Goal: Check status: Check status

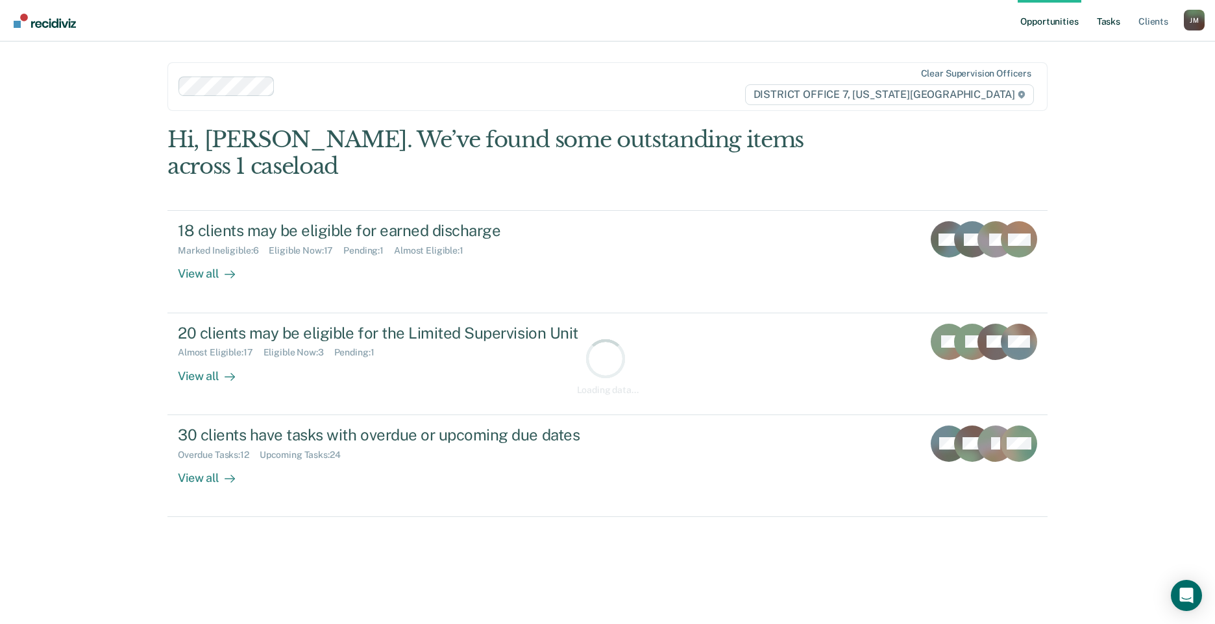
click at [1105, 24] on link "Tasks" at bounding box center [1108, 21] width 29 height 42
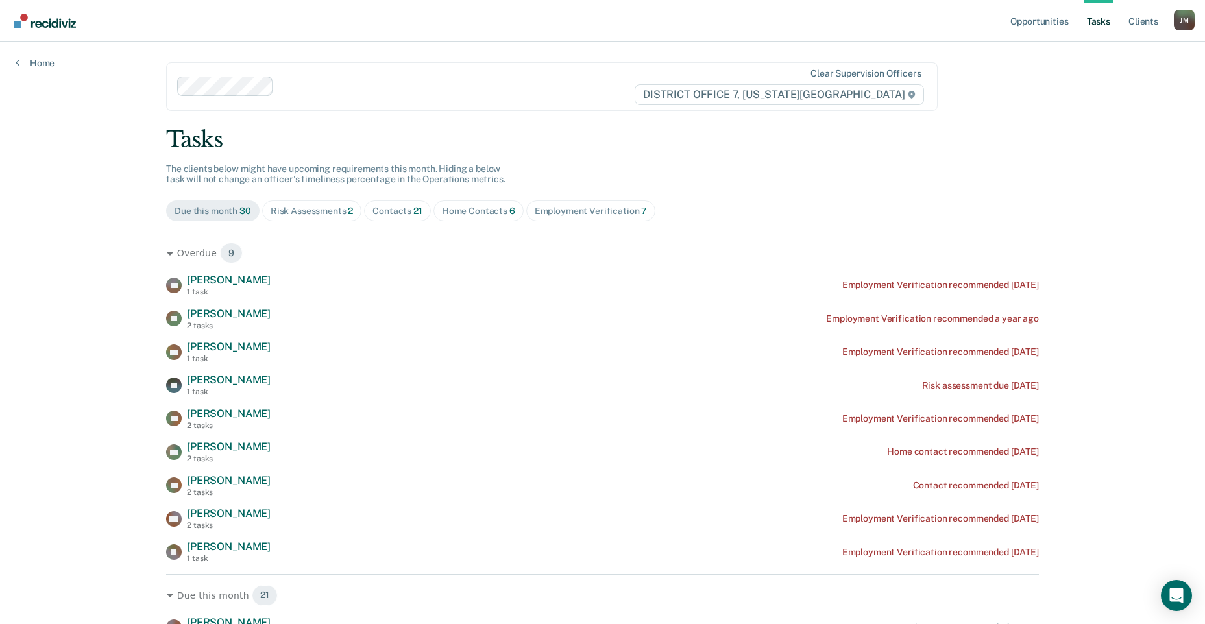
click at [395, 220] on span "Contacts 21" at bounding box center [397, 211] width 67 height 21
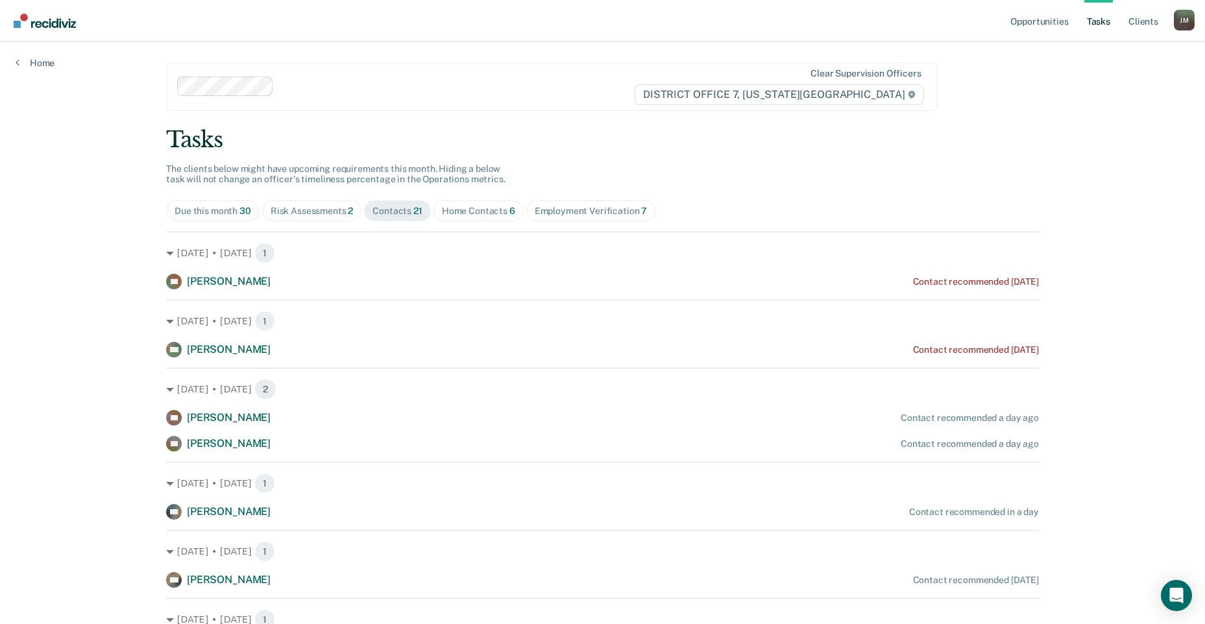
click at [496, 213] on div "Home Contacts 6" at bounding box center [478, 211] width 73 height 11
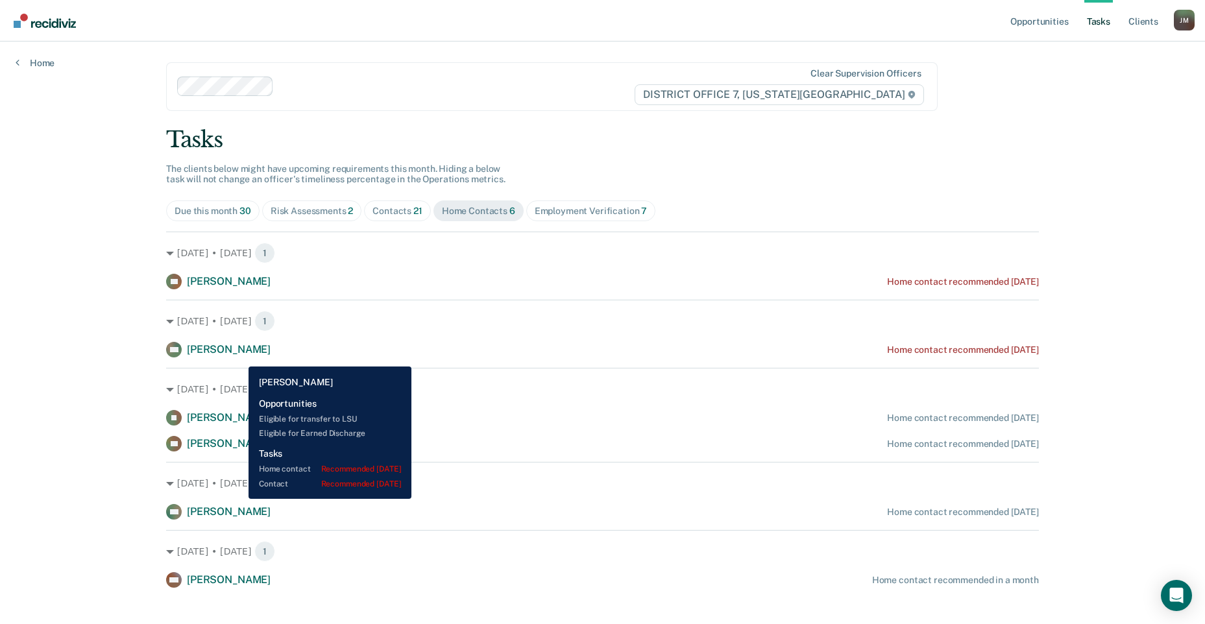
click at [239, 357] on div "[PERSON_NAME] [PERSON_NAME]" at bounding box center [218, 350] width 104 height 16
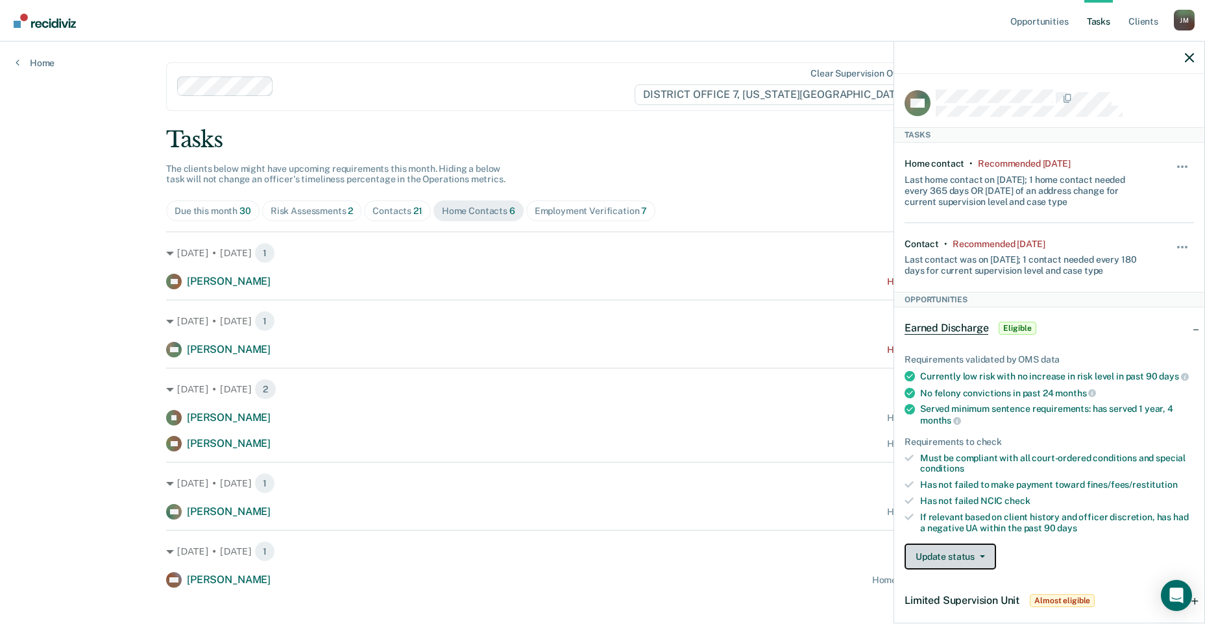
click at [970, 570] on button "Update status" at bounding box center [951, 557] width 92 height 26
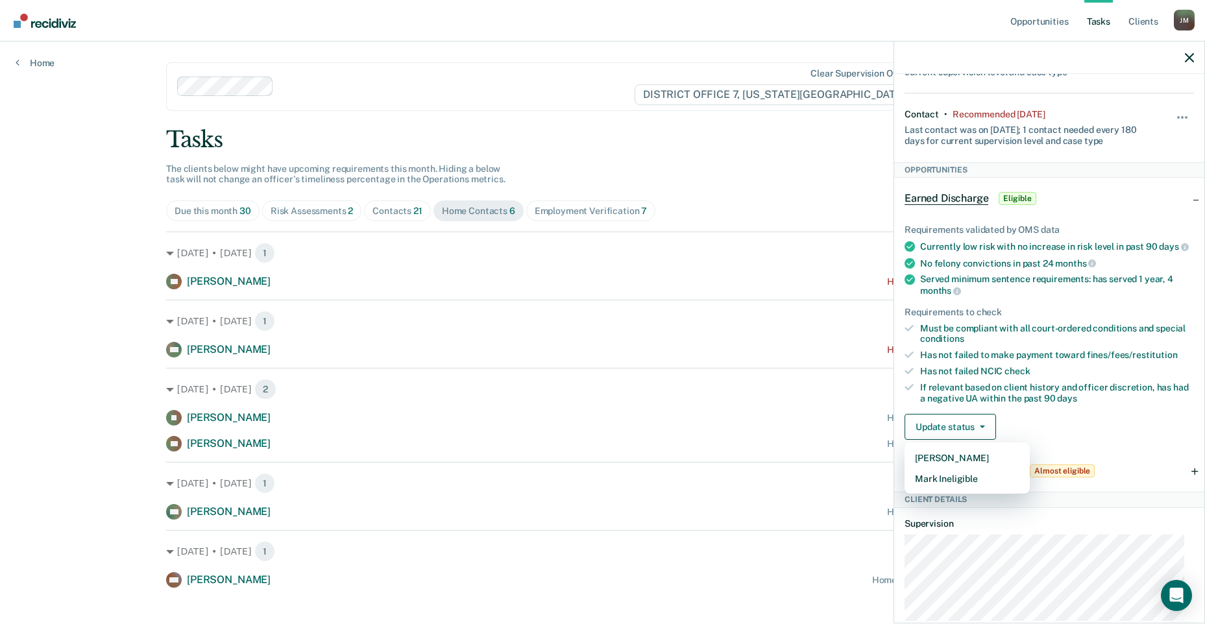
click at [994, 296] on div "Served minimum sentence requirements: has served 1 year, 4 months" at bounding box center [1057, 285] width 274 height 22
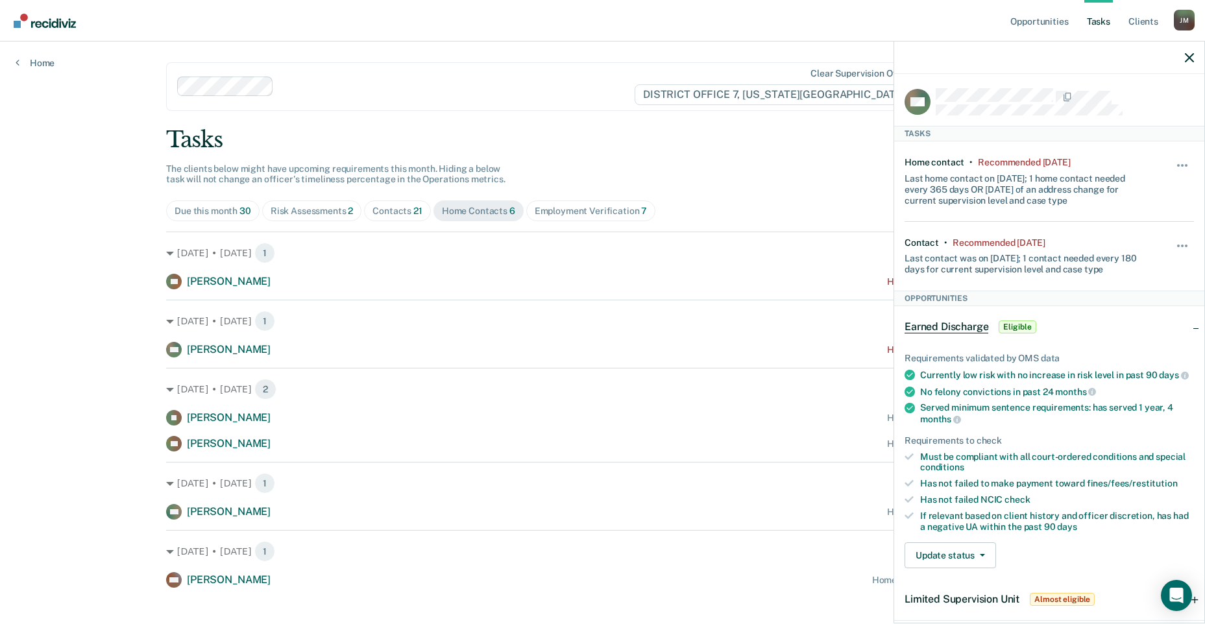
scroll to position [0, 0]
click at [1177, 166] on span "button" at bounding box center [1178, 167] width 3 height 3
click at [979, 463] on div "Must be compliant with all court-ordered conditions and special conditions" at bounding box center [1057, 464] width 274 height 22
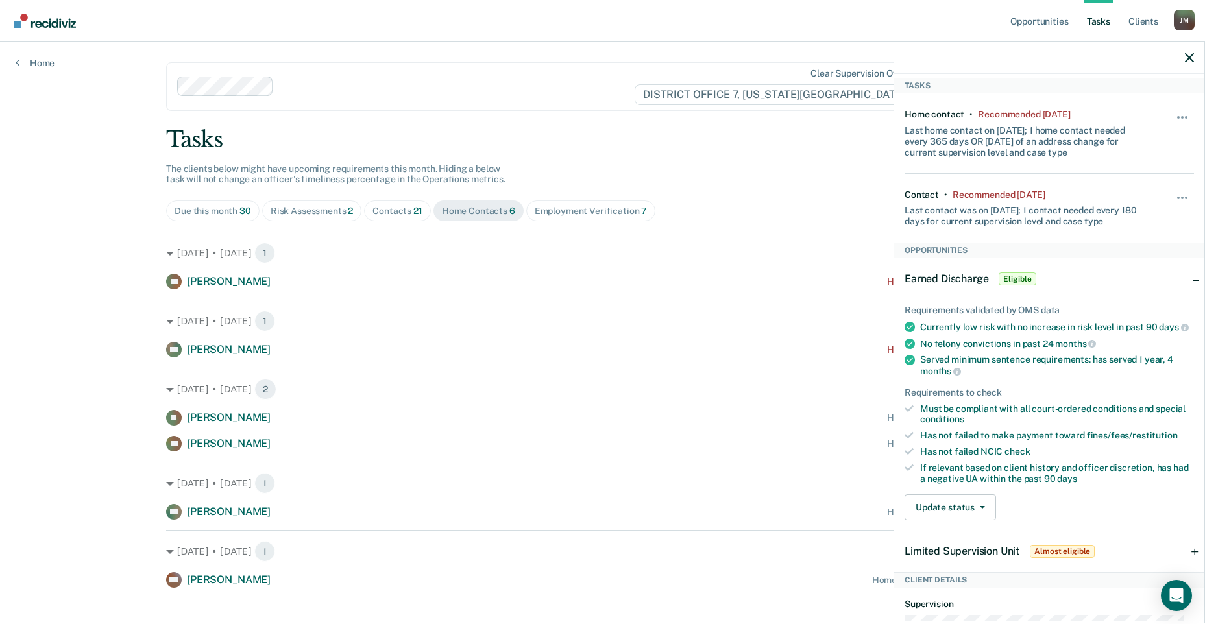
scroll to position [130, 0]
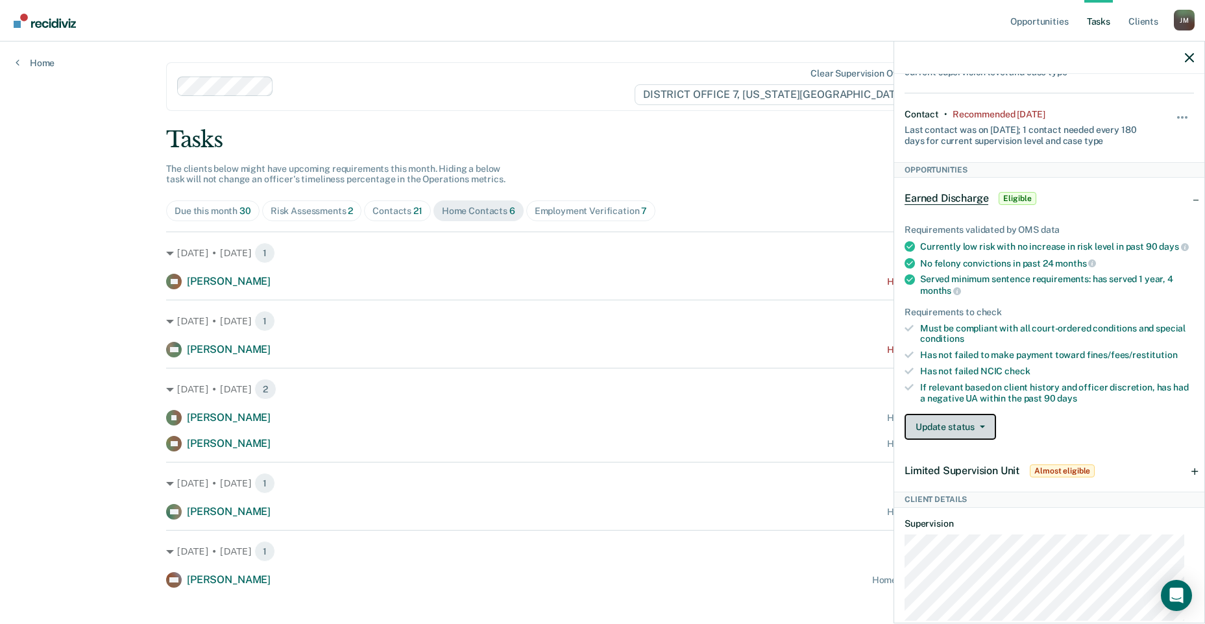
click at [953, 436] on button "Update status" at bounding box center [951, 427] width 92 height 26
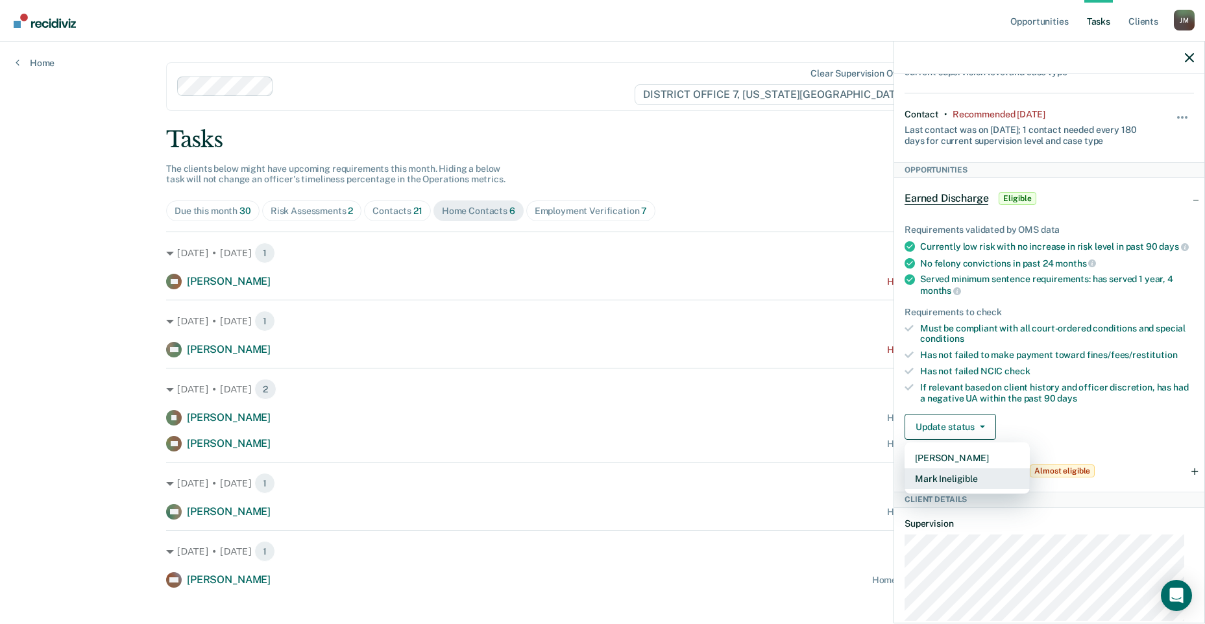
click at [955, 489] on button "Mark Ineligible" at bounding box center [967, 479] width 125 height 21
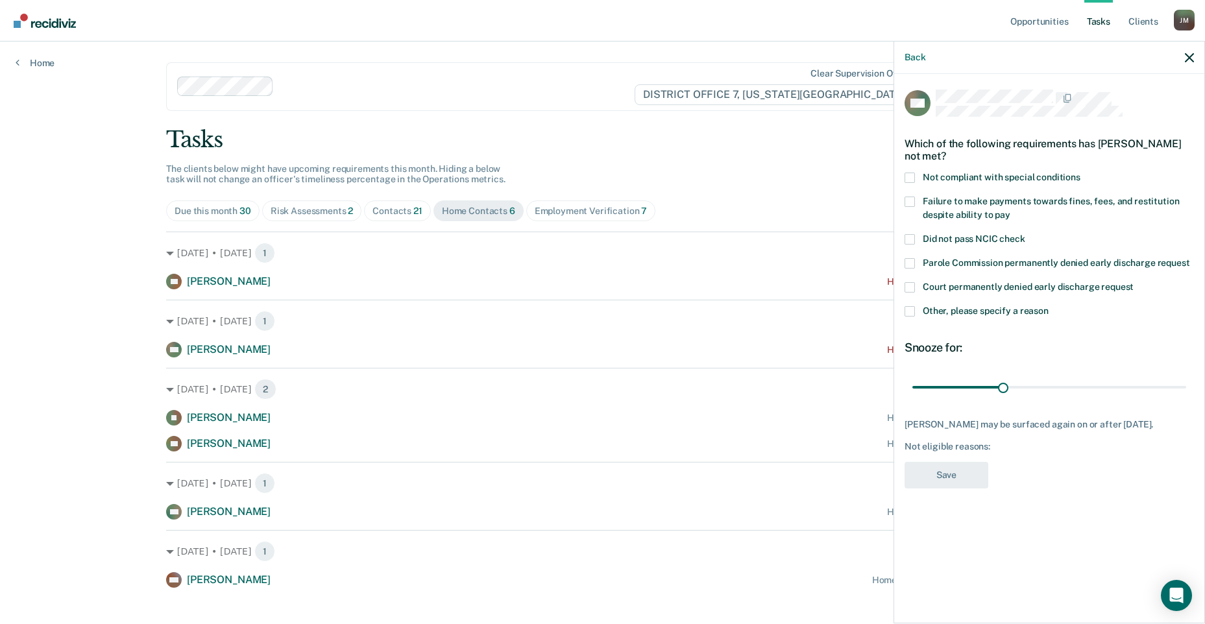
click at [913, 175] on span at bounding box center [910, 178] width 10 height 10
click at [1081, 173] on input "Not compliant with special conditions" at bounding box center [1081, 173] width 0 height 0
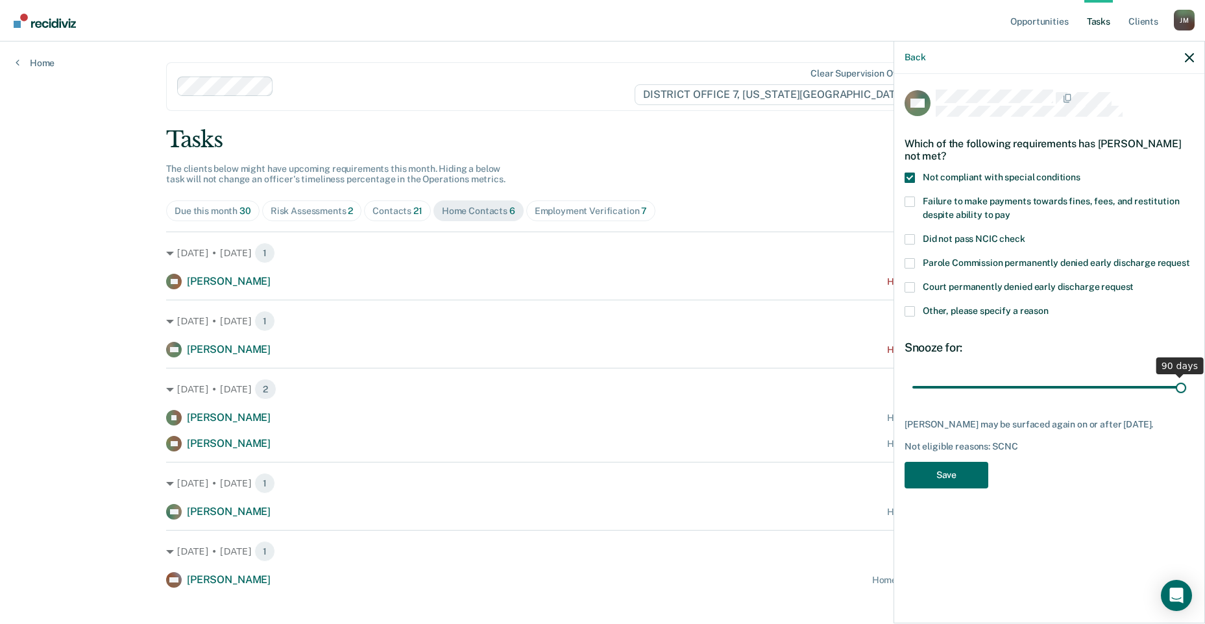
drag, startPoint x: 1003, startPoint y: 382, endPoint x: 1243, endPoint y: 369, distance: 240.5
type input "90"
click at [1186, 376] on input "range" at bounding box center [1050, 387] width 274 height 23
click at [967, 488] on button "Save" at bounding box center [947, 475] width 84 height 27
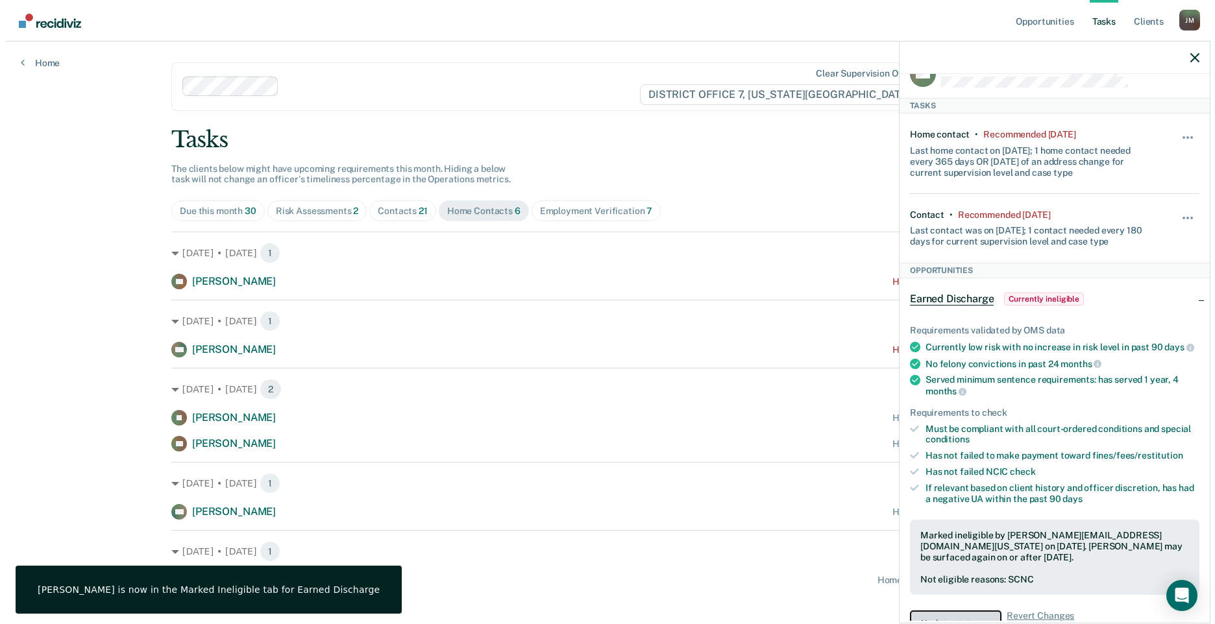
scroll to position [0, 0]
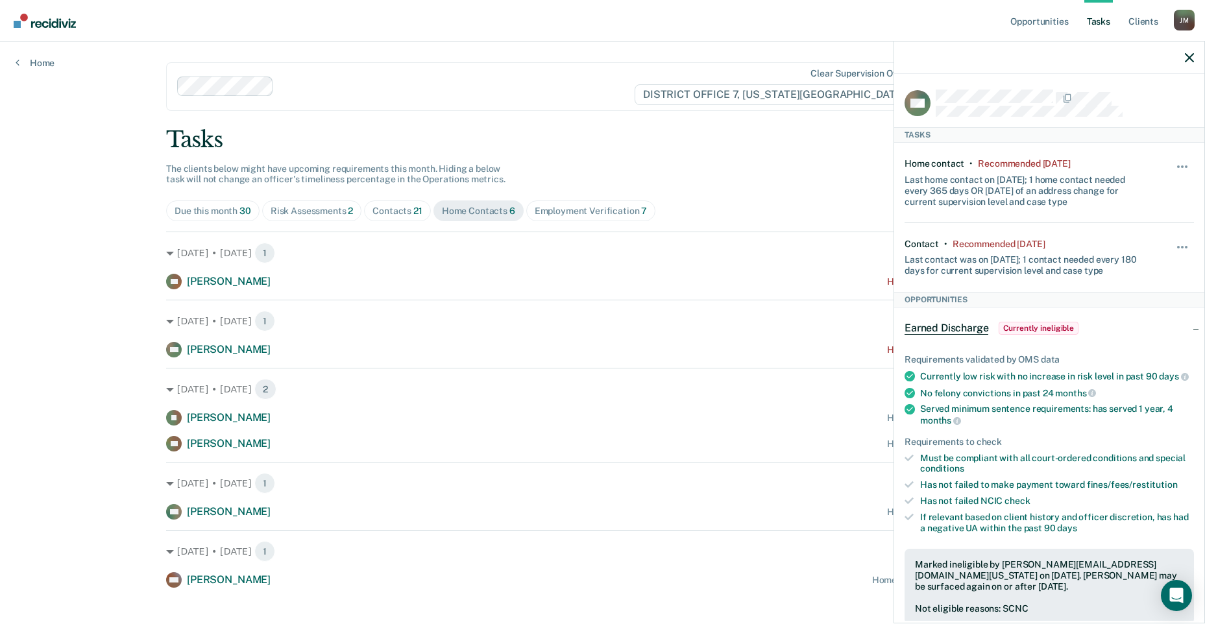
click at [787, 195] on div "Tasks The clients below might have upcoming requirements this month. Hiding a b…" at bounding box center [602, 357] width 873 height 461
click at [583, 204] on span "Employment Verification 7" at bounding box center [591, 211] width 130 height 21
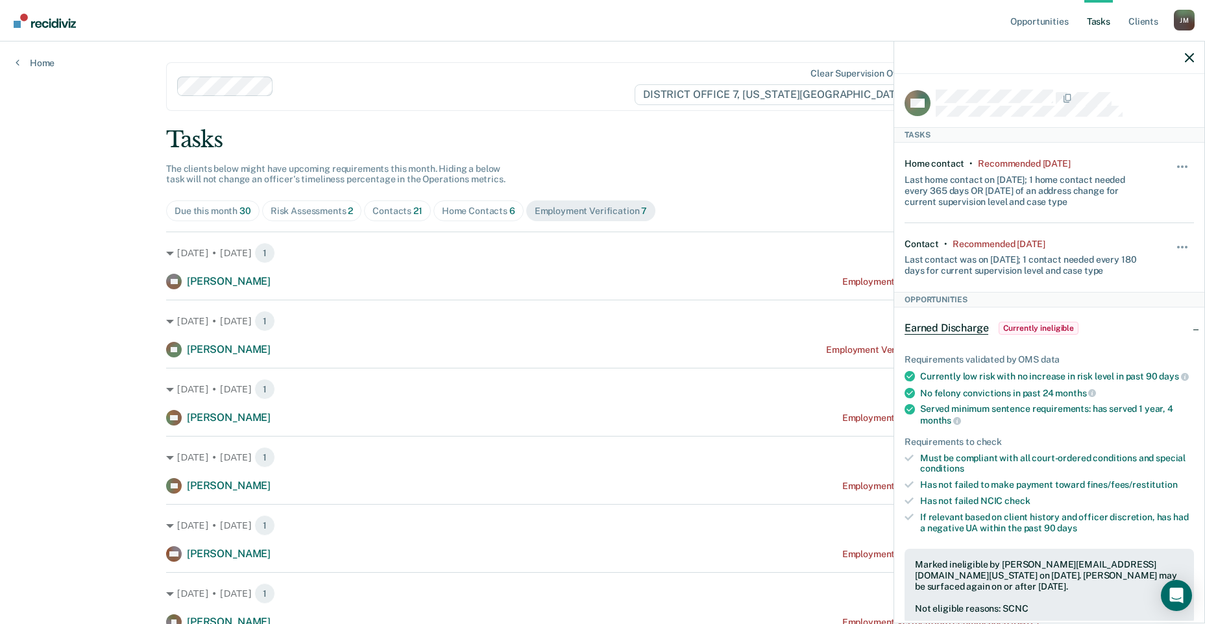
click at [379, 212] on div "Contacts 21" at bounding box center [398, 211] width 50 height 11
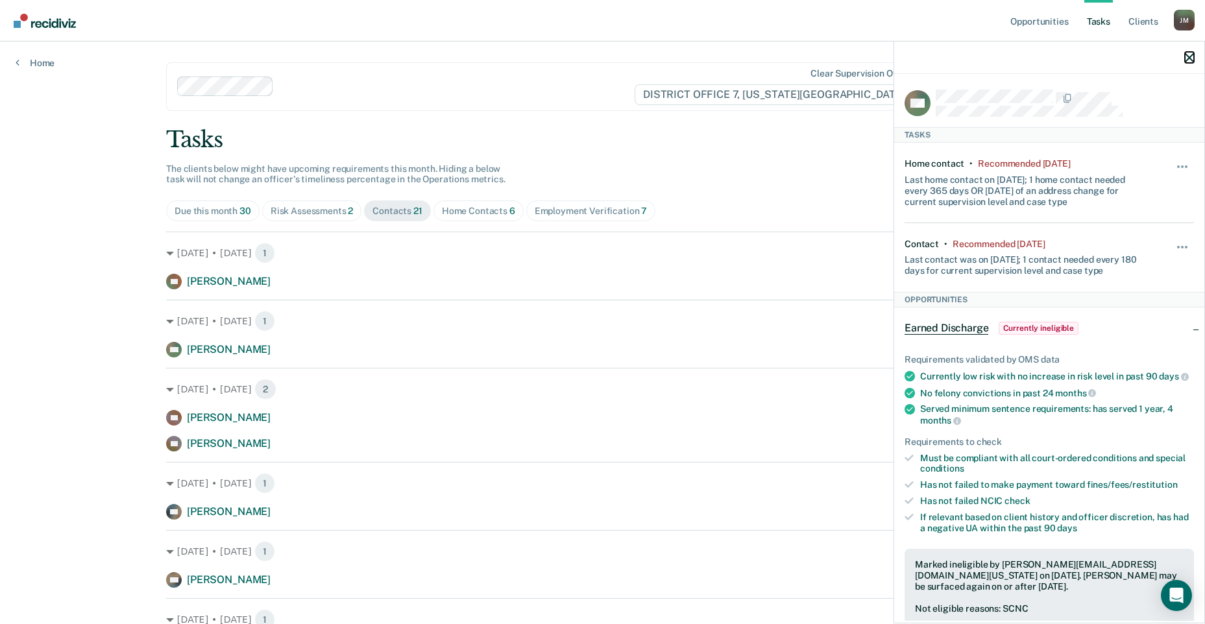
click at [1191, 52] on button "button" at bounding box center [1189, 57] width 9 height 11
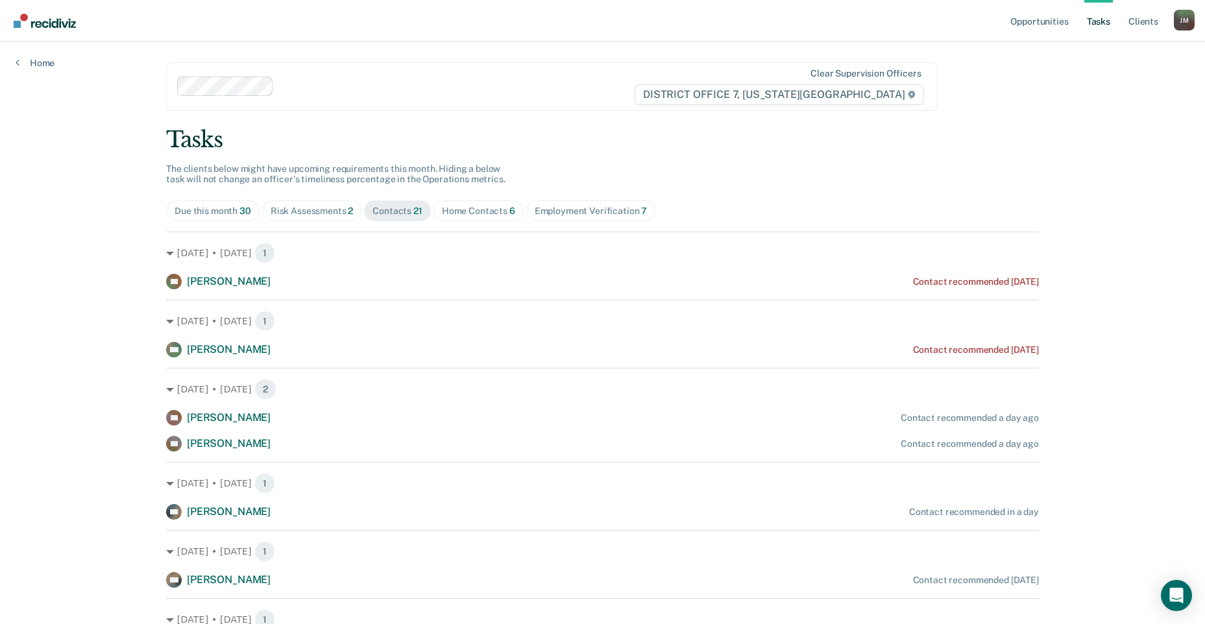
click at [300, 208] on div "Risk Assessments 2" at bounding box center [312, 211] width 83 height 11
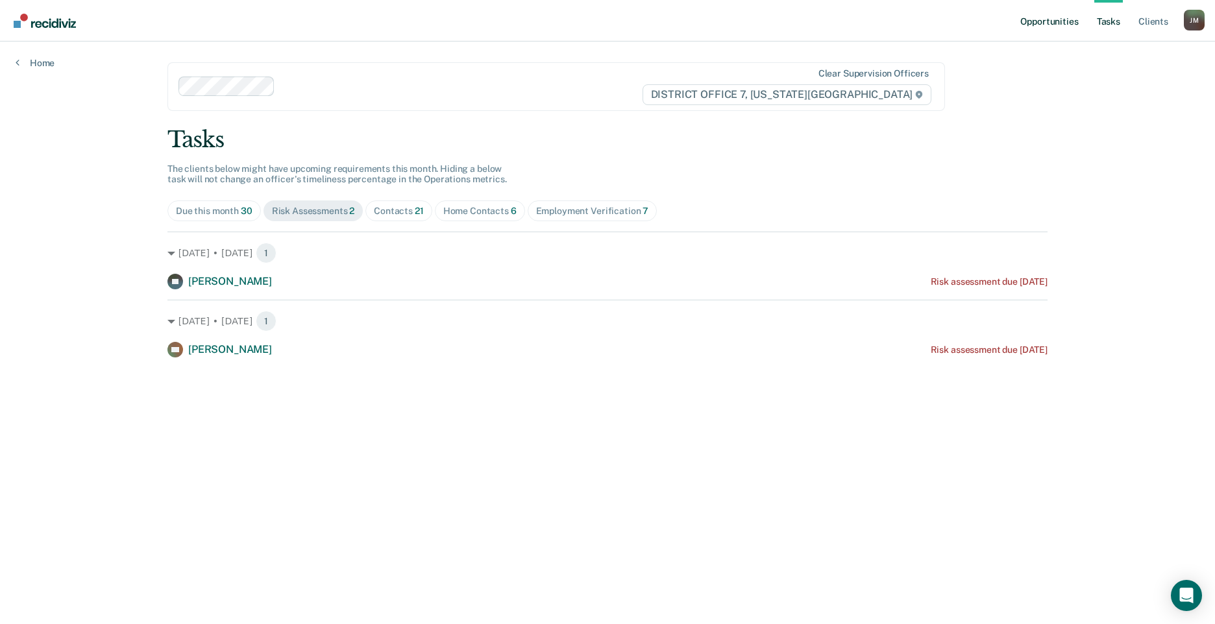
click at [1065, 29] on link "Opportunities" at bounding box center [1049, 21] width 63 height 42
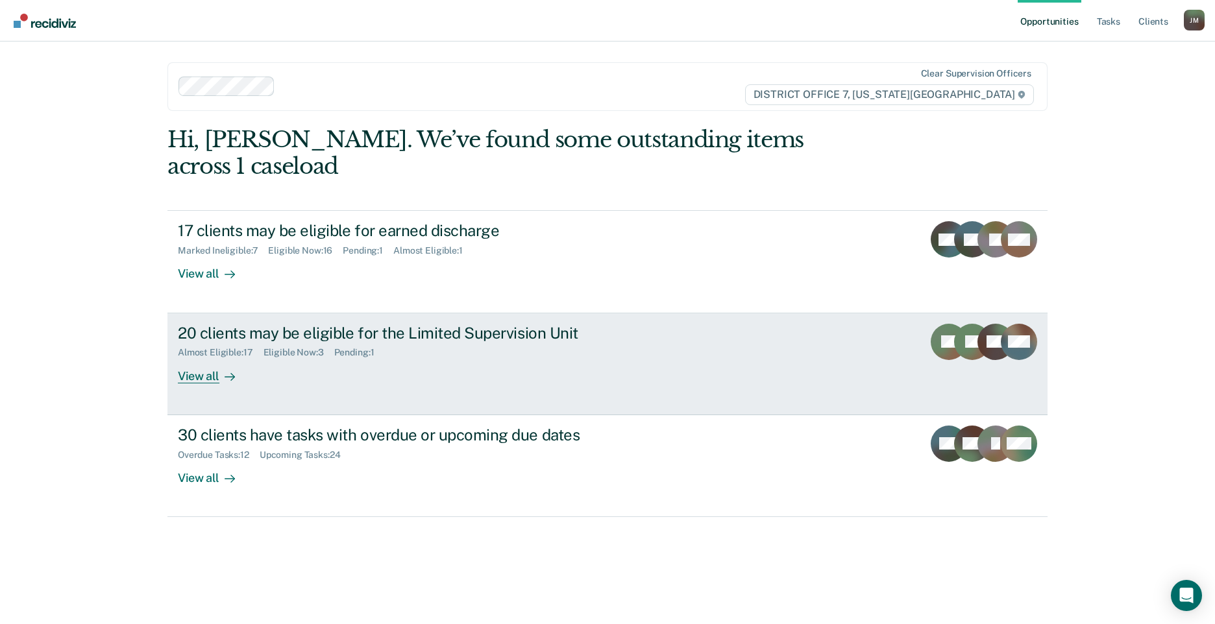
click at [216, 358] on div "View all" at bounding box center [214, 370] width 73 height 25
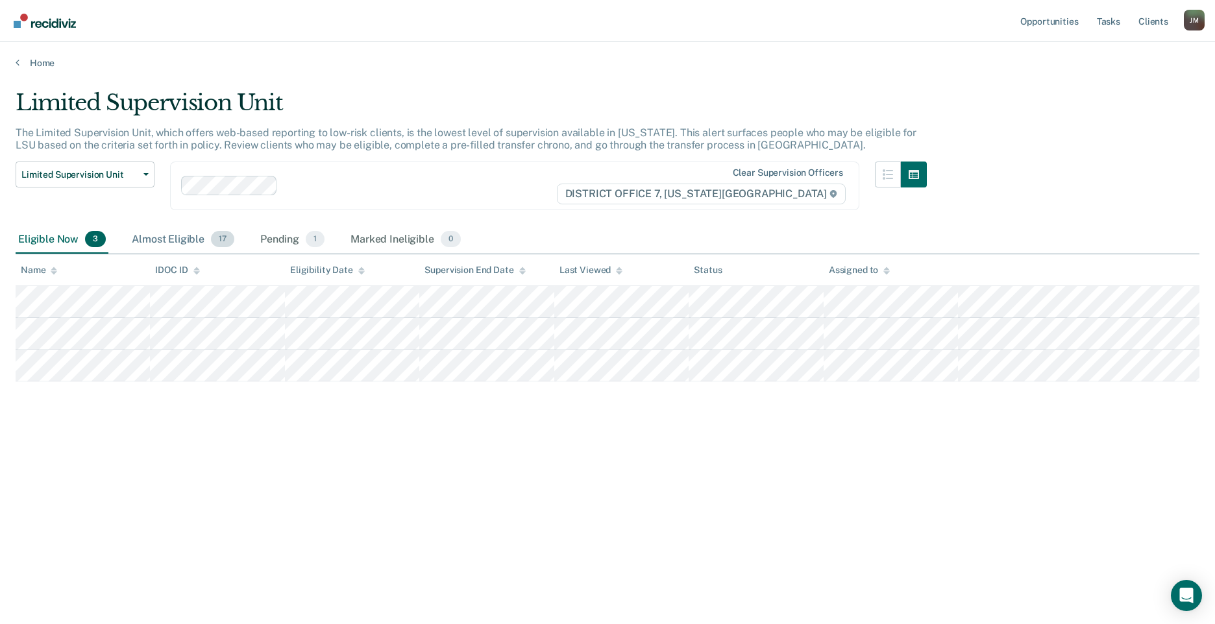
click at [160, 236] on div "Almost Eligible 17" at bounding box center [183, 240] width 108 height 29
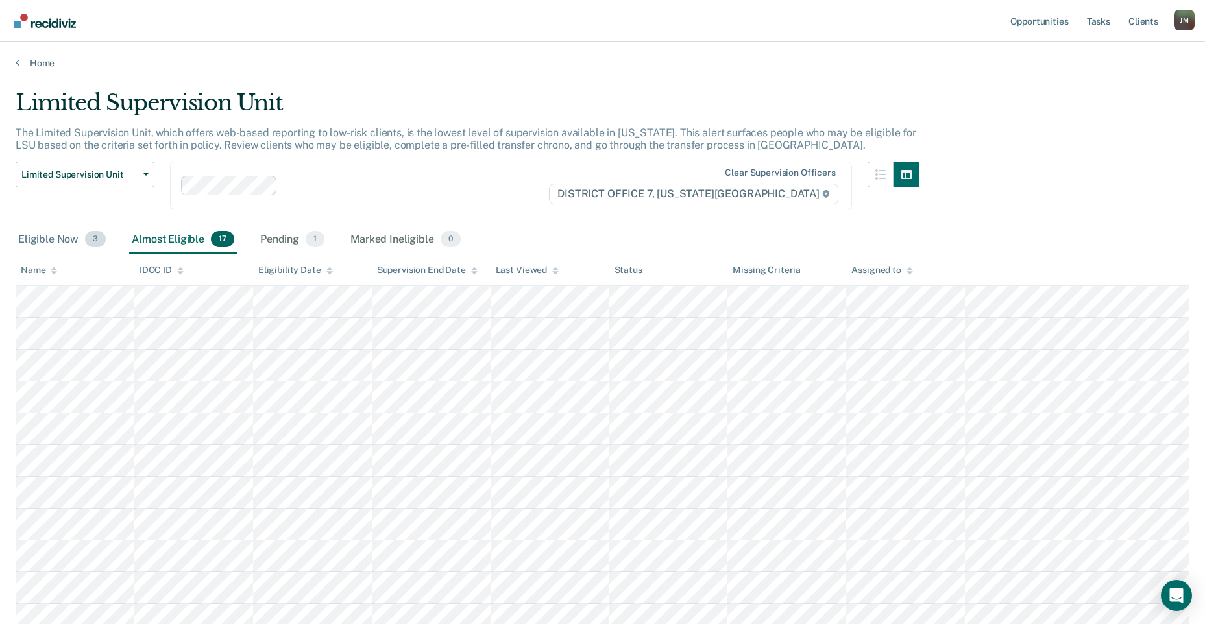
click at [86, 239] on span "3" at bounding box center [95, 239] width 21 height 17
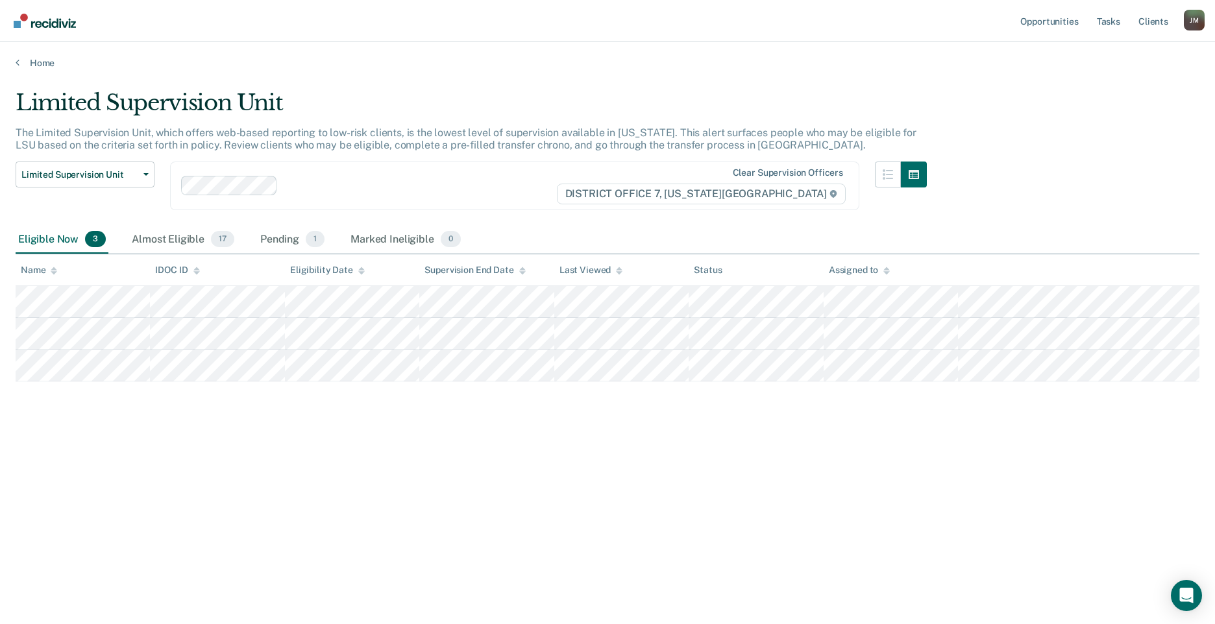
click at [15, 60] on div "Home" at bounding box center [607, 55] width 1215 height 27
click at [24, 65] on link "Home" at bounding box center [608, 63] width 1184 height 12
